Goal: Task Accomplishment & Management: Complete application form

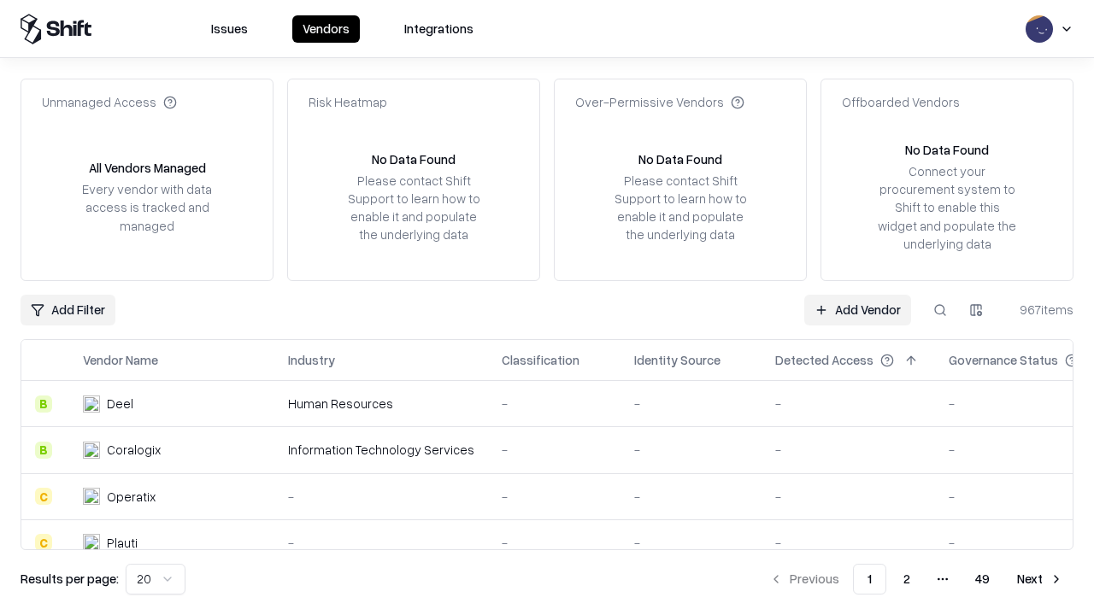
click at [857, 309] on link "Add Vendor" at bounding box center [857, 310] width 107 height 31
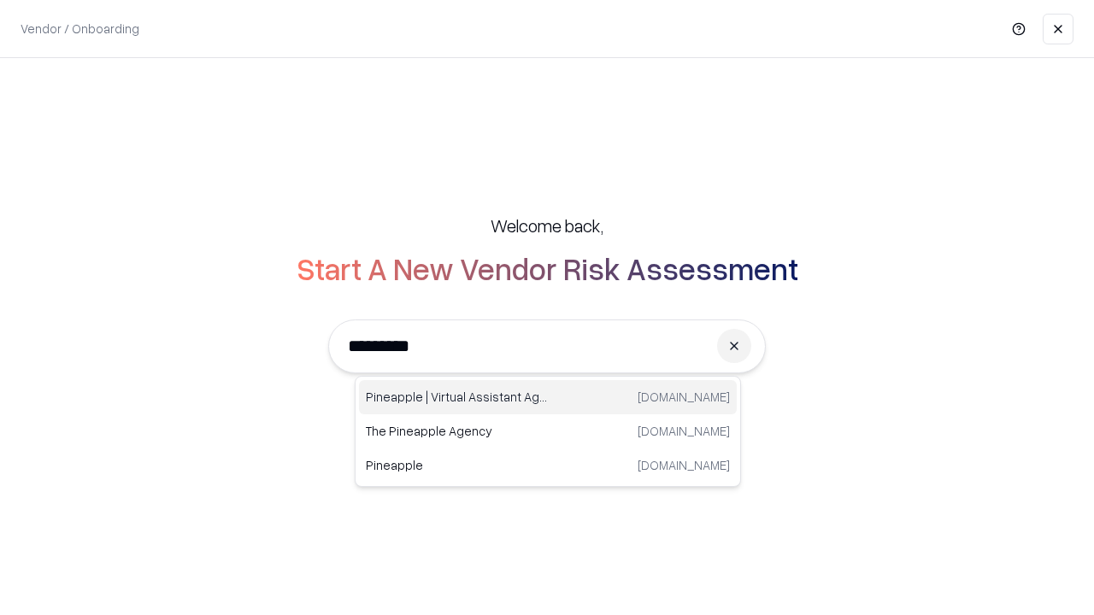
click at [548, 397] on div "Pineapple | Virtual Assistant Agency [DOMAIN_NAME]" at bounding box center [548, 397] width 378 height 34
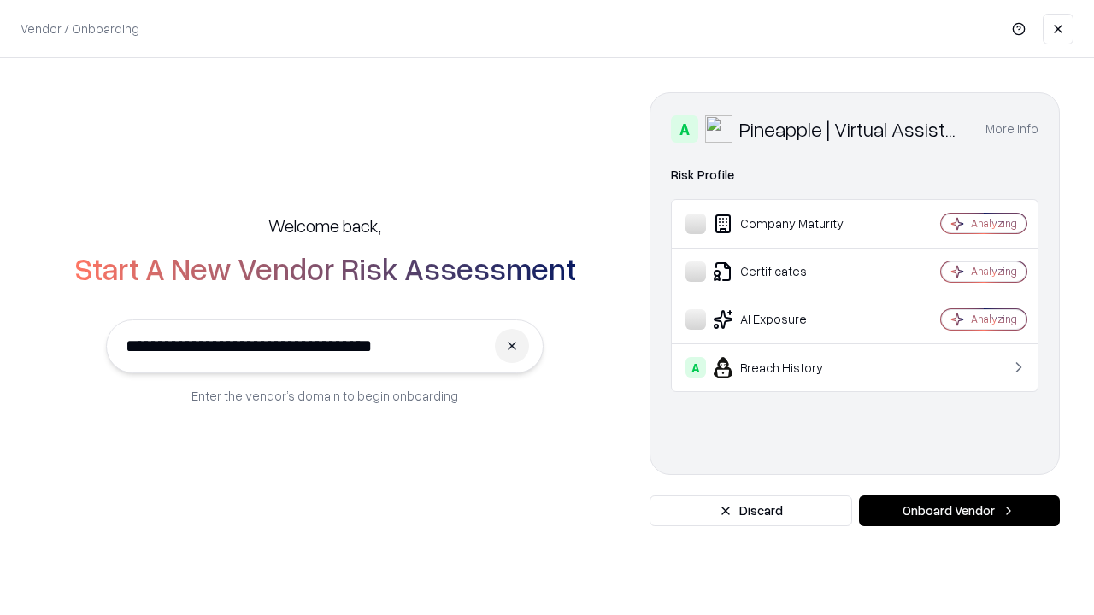
type input "**********"
click at [959, 511] on button "Onboard Vendor" at bounding box center [959, 511] width 201 height 31
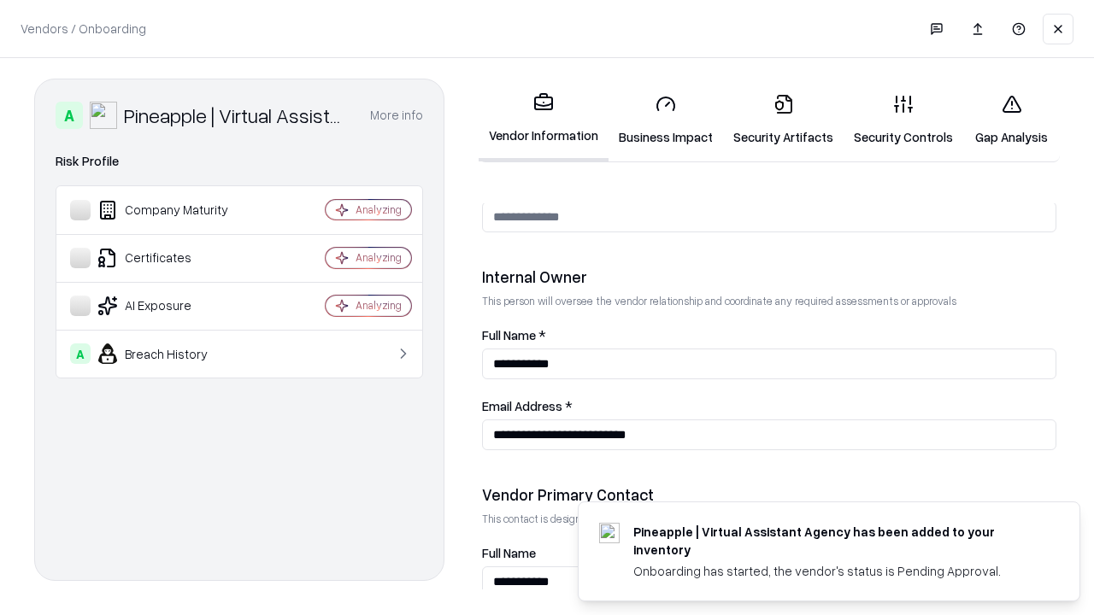
scroll to position [886, 0]
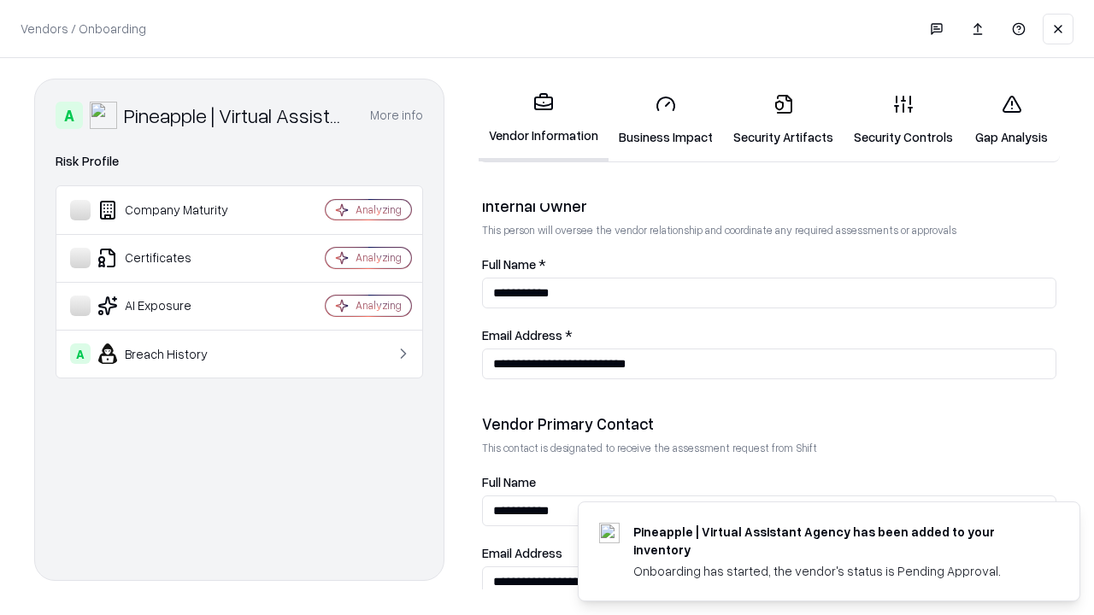
click at [783, 120] on link "Security Artifacts" at bounding box center [783, 119] width 121 height 79
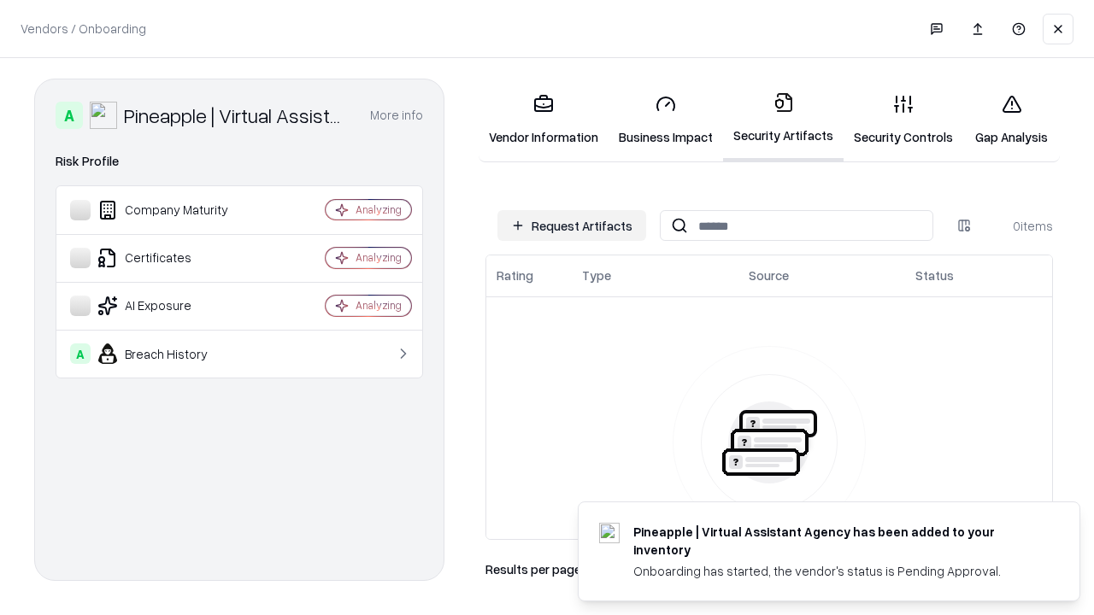
click at [572, 226] on button "Request Artifacts" at bounding box center [571, 225] width 149 height 31
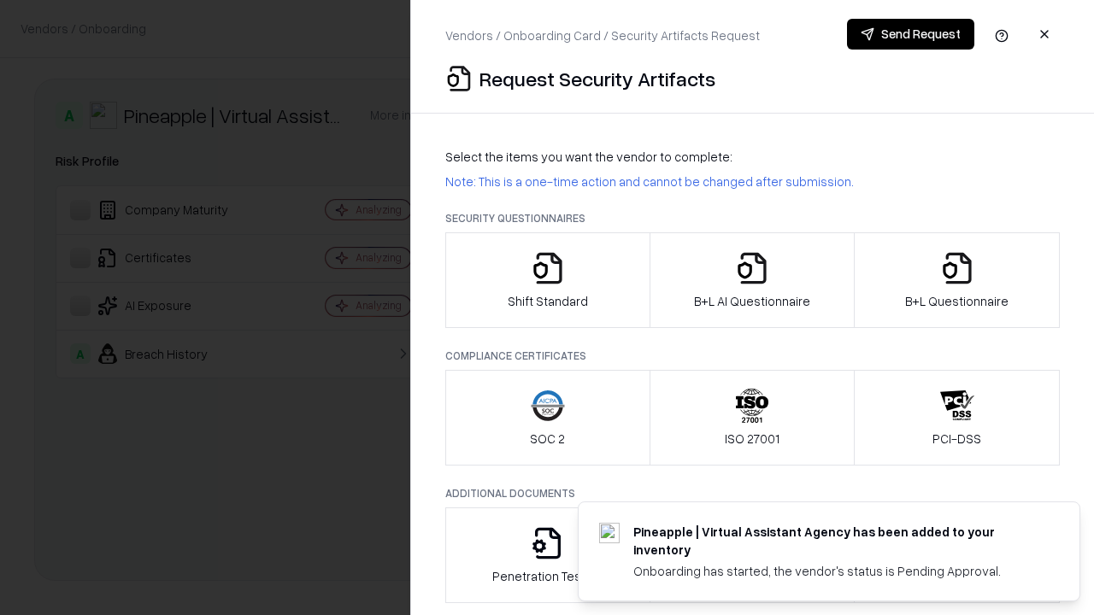
click at [956, 280] on icon "button" at bounding box center [957, 268] width 34 height 34
click at [751, 280] on icon "button" at bounding box center [752, 268] width 34 height 34
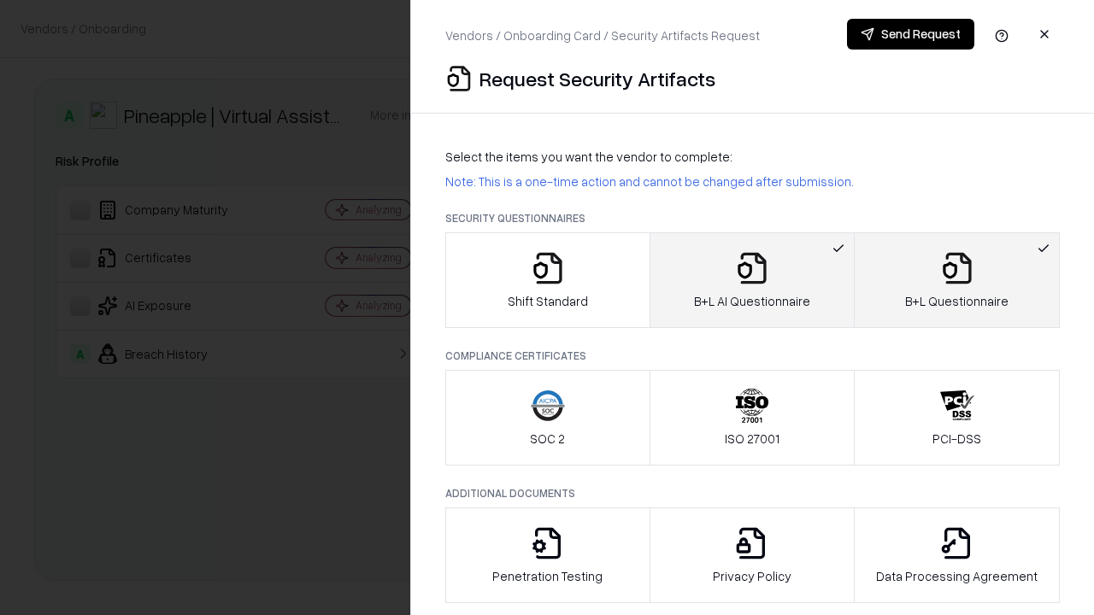
click at [910, 34] on button "Send Request" at bounding box center [910, 34] width 127 height 31
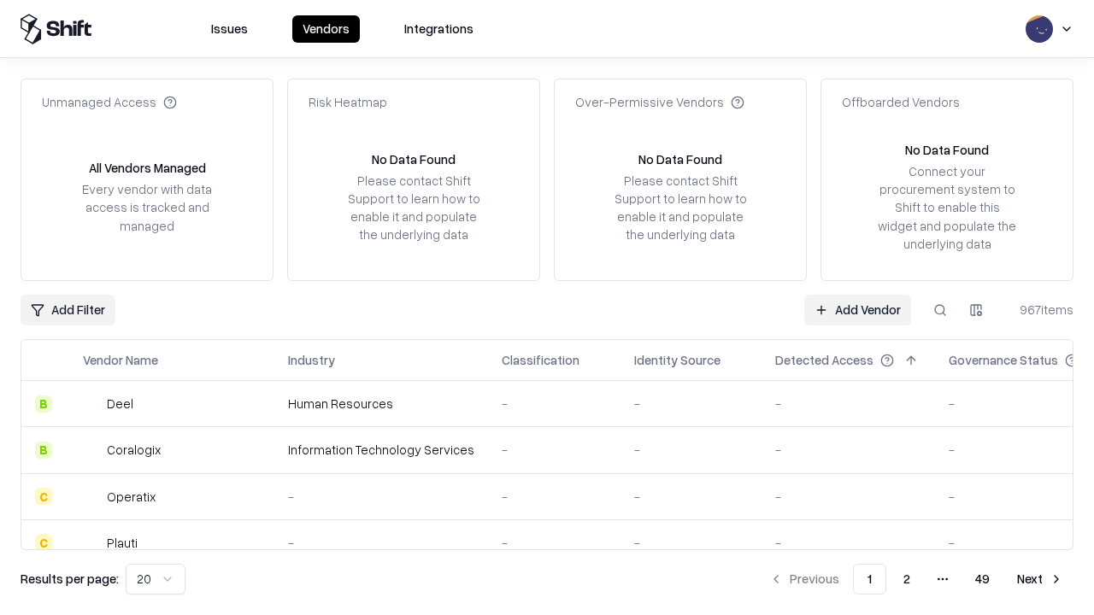
click at [940, 309] on button at bounding box center [940, 310] width 31 height 31
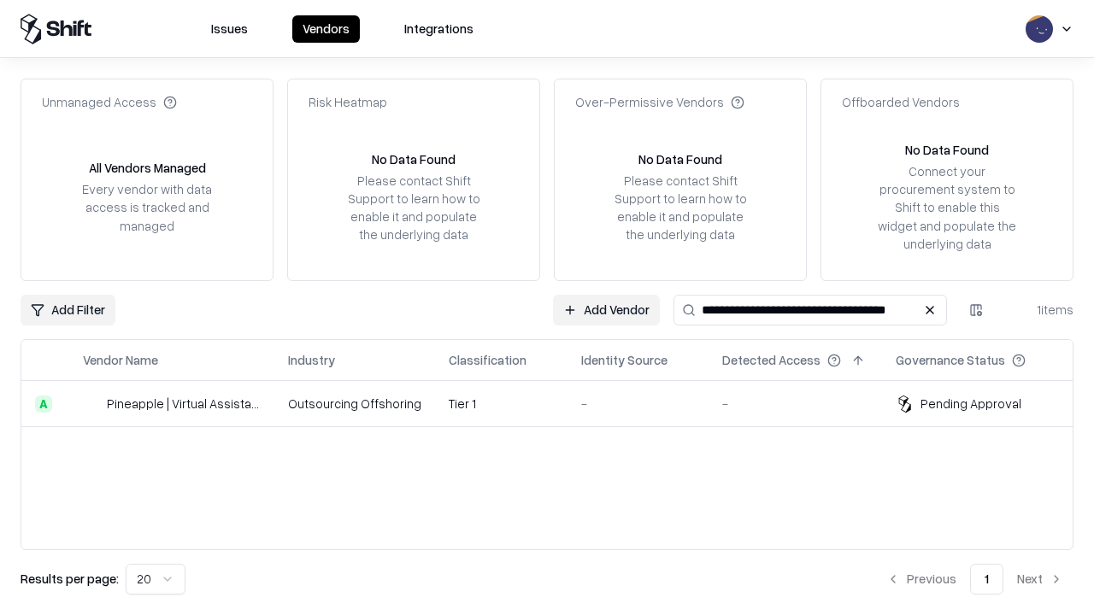
type input "**********"
click at [557, 403] on td "Tier 1" at bounding box center [501, 404] width 132 height 46
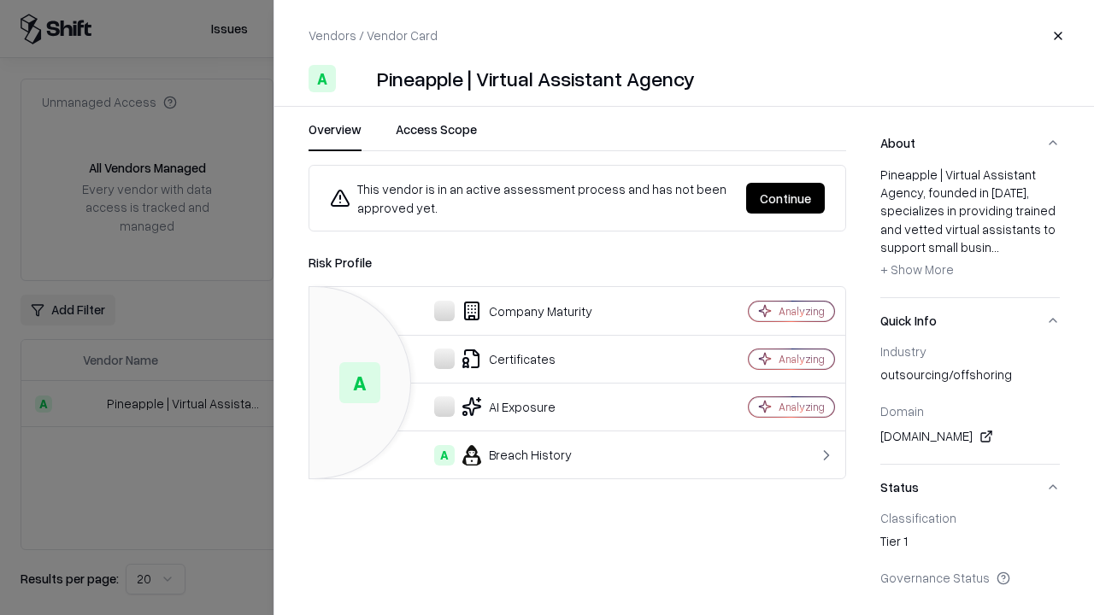
click at [786, 198] on button "Continue" at bounding box center [785, 198] width 79 height 31
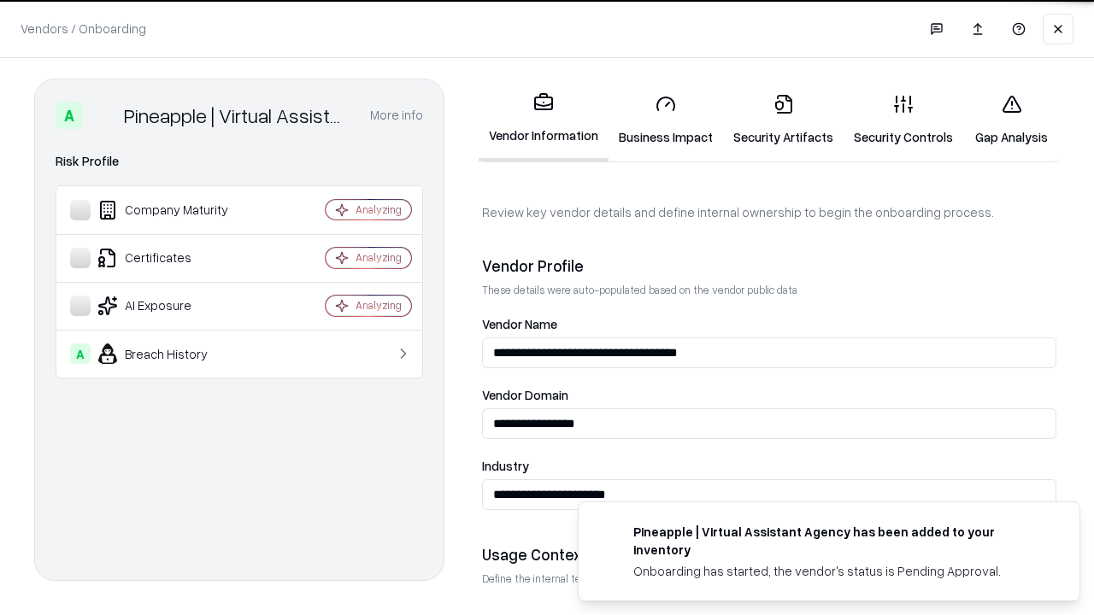
click at [783, 120] on link "Security Artifacts" at bounding box center [783, 119] width 121 height 79
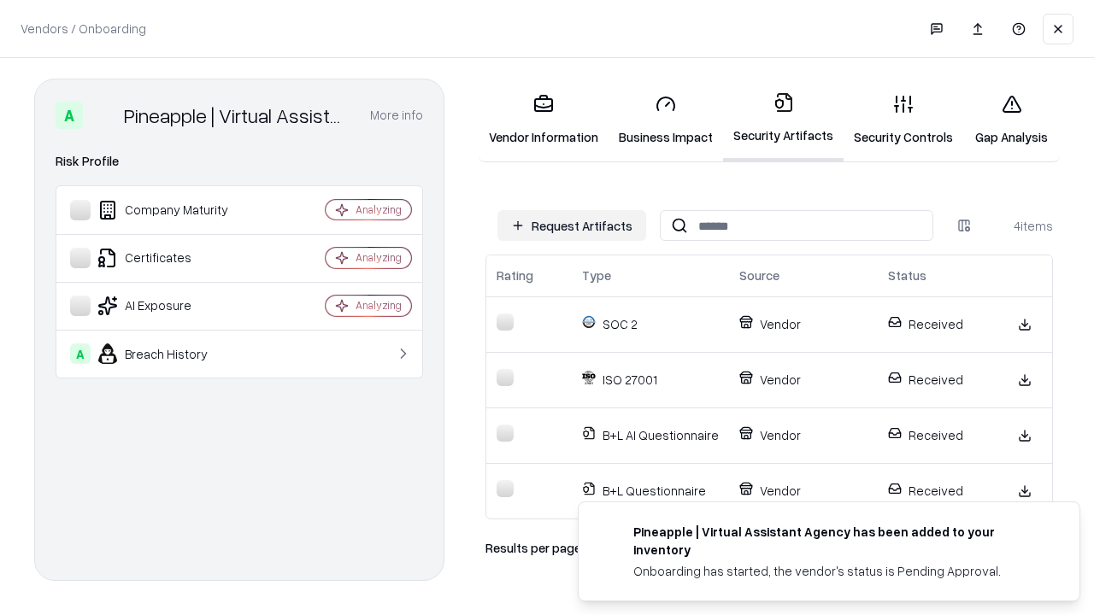
click at [1011, 120] on link "Gap Analysis" at bounding box center [1011, 119] width 97 height 79
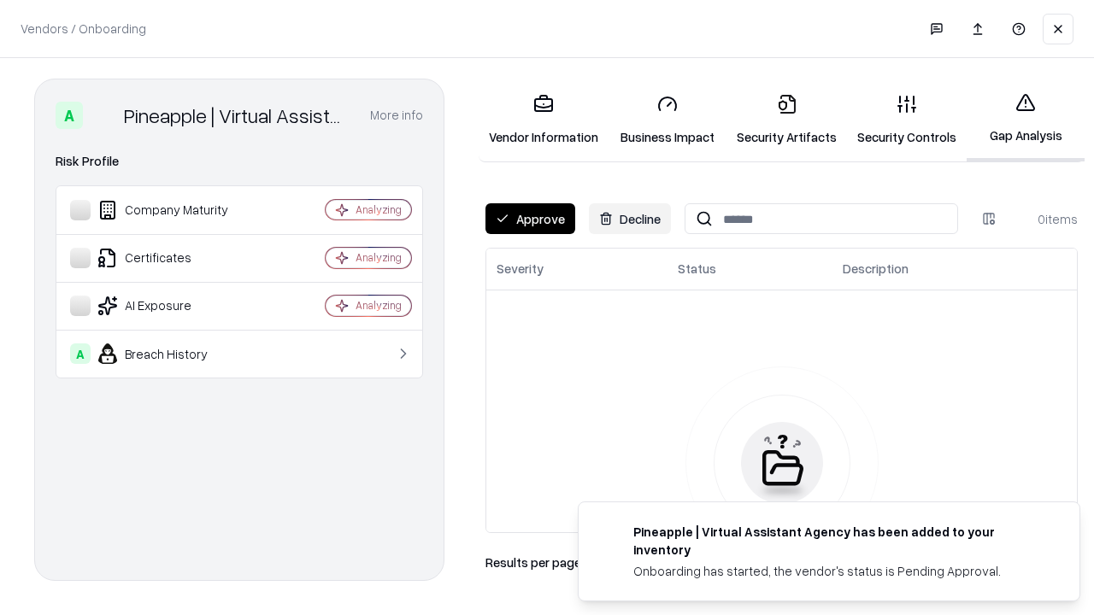
click at [530, 219] on button "Approve" at bounding box center [531, 218] width 90 height 31
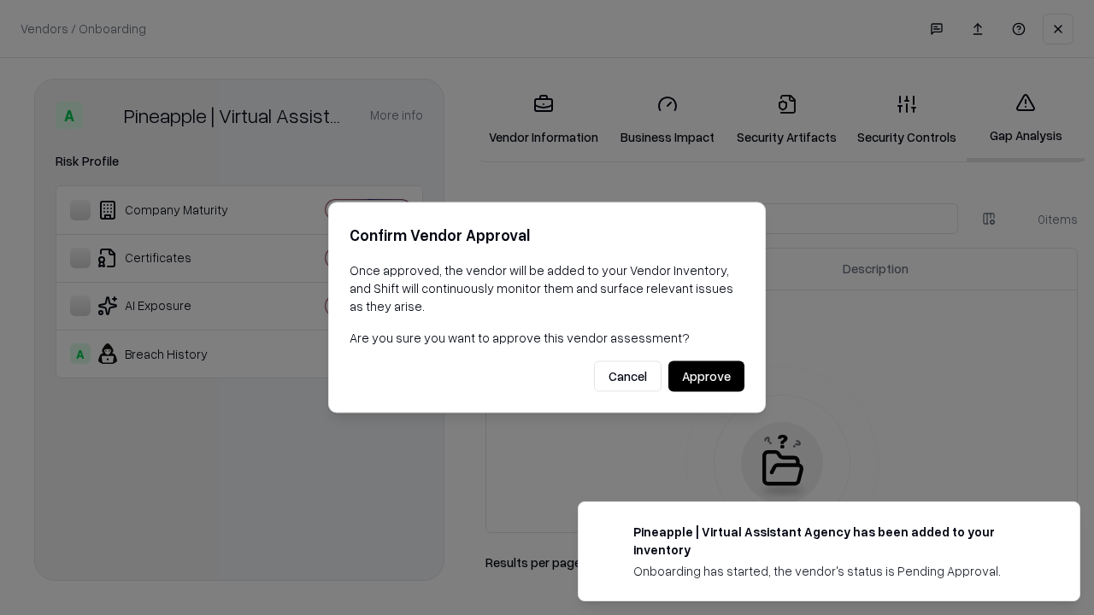
click at [706, 376] on button "Approve" at bounding box center [706, 377] width 76 height 31
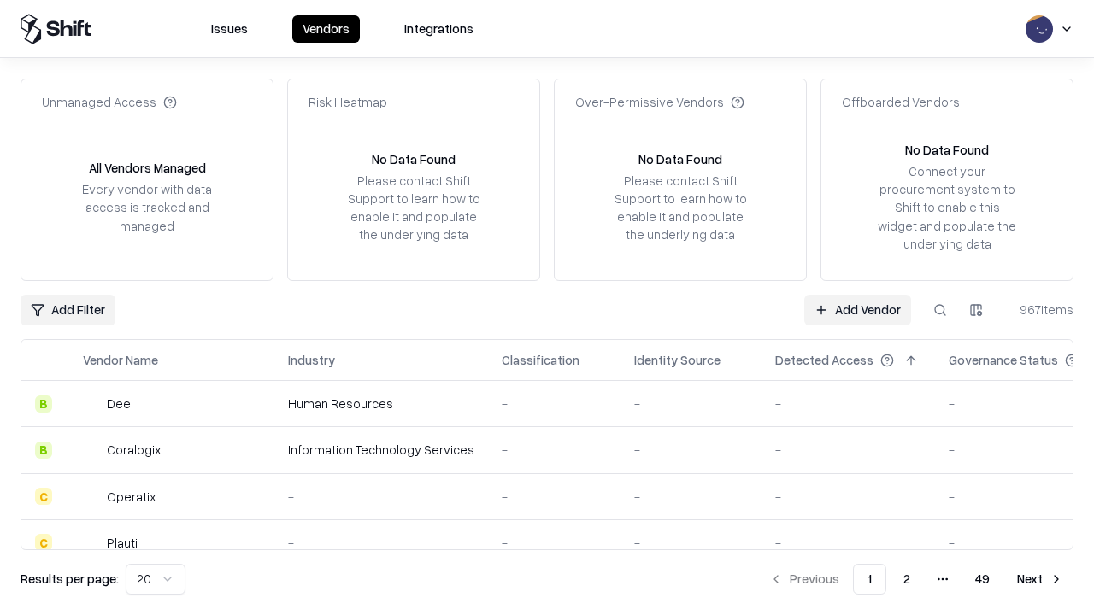
type input "**********"
click at [857, 309] on link "Add Vendor" at bounding box center [857, 310] width 107 height 31
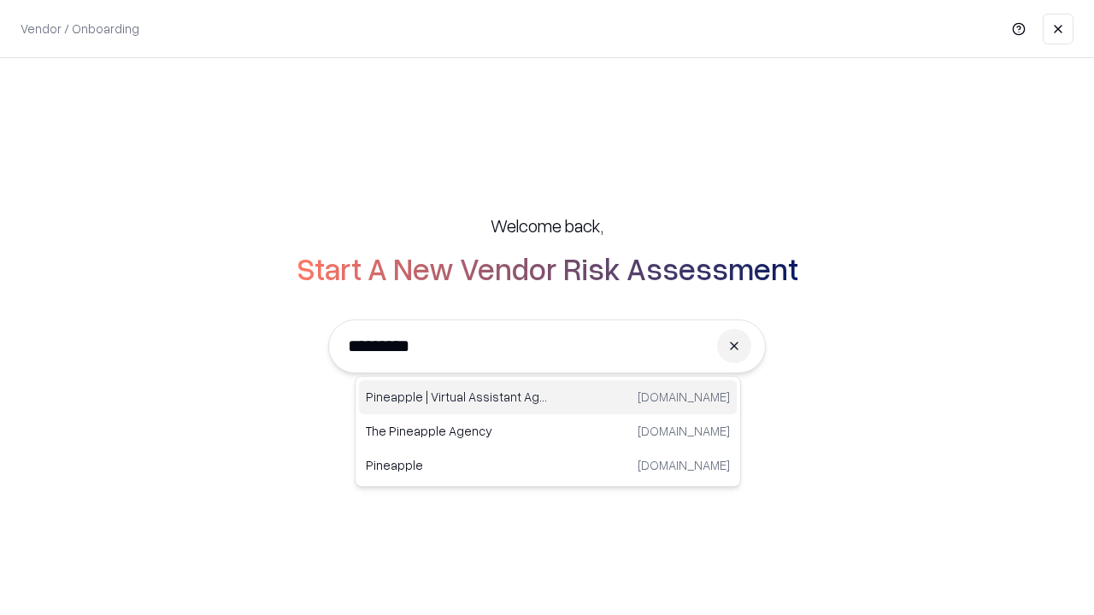
click at [548, 397] on div "Pineapple | Virtual Assistant Agency [DOMAIN_NAME]" at bounding box center [548, 397] width 378 height 34
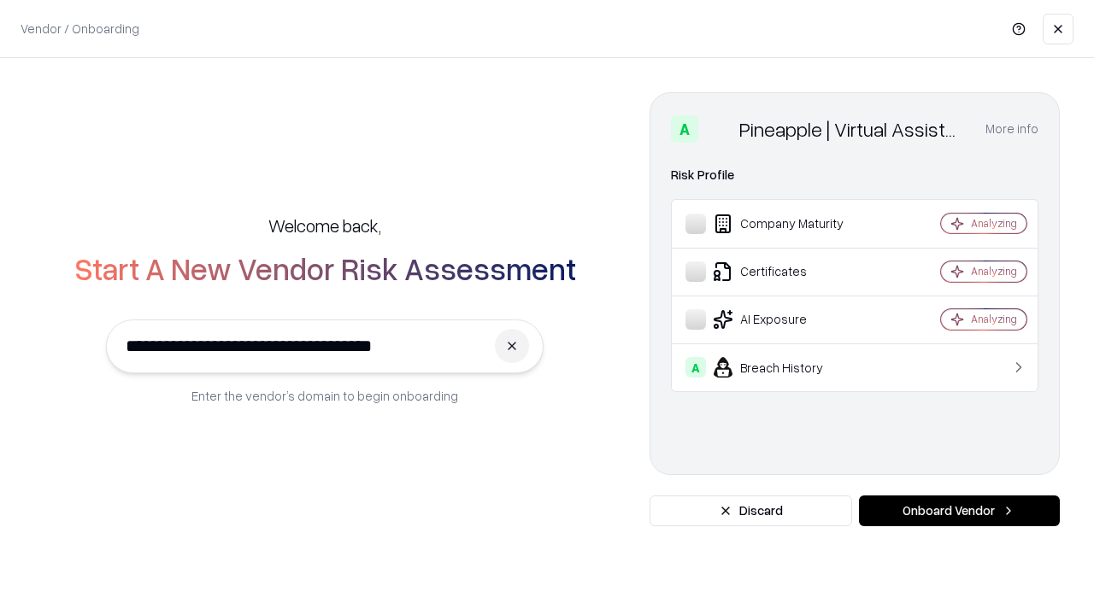
type input "**********"
click at [959, 511] on button "Onboard Vendor" at bounding box center [959, 511] width 201 height 31
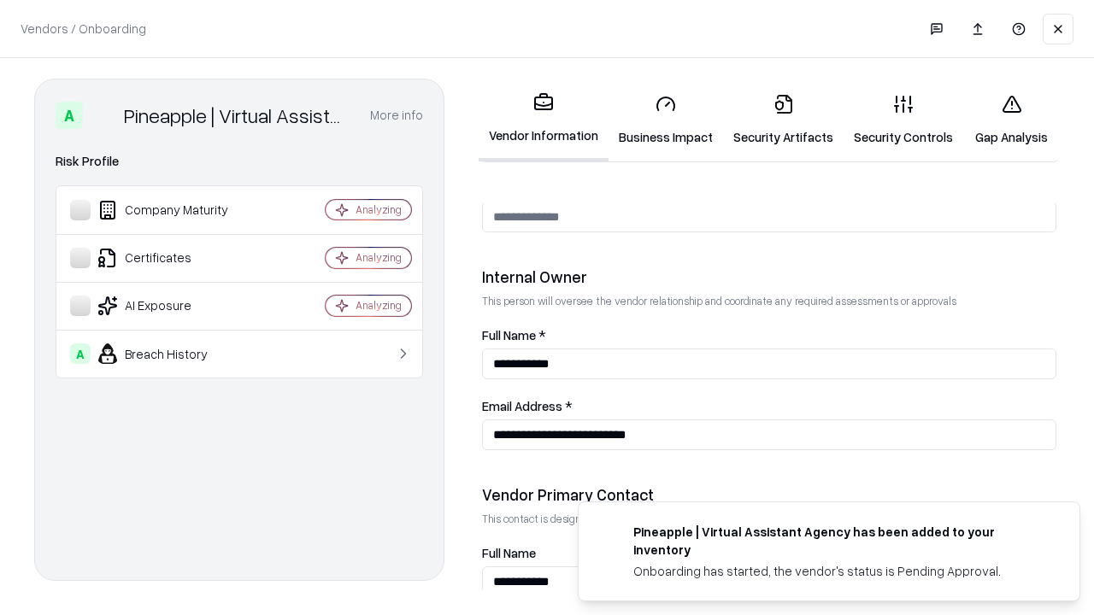
scroll to position [886, 0]
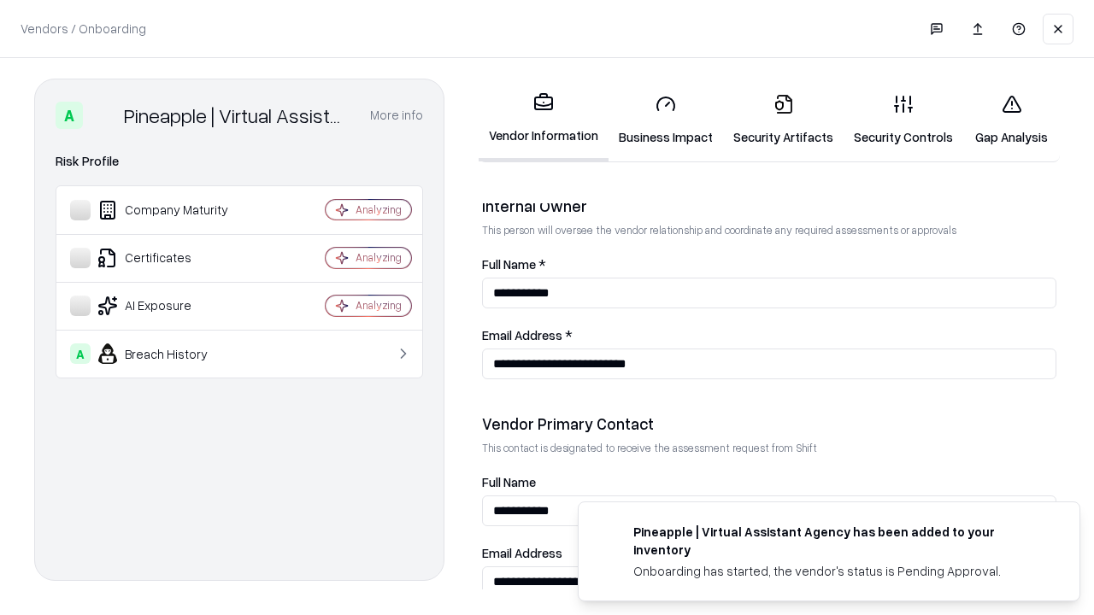
click at [1011, 120] on link "Gap Analysis" at bounding box center [1011, 119] width 97 height 79
